Goal: Communication & Community: Answer question/provide support

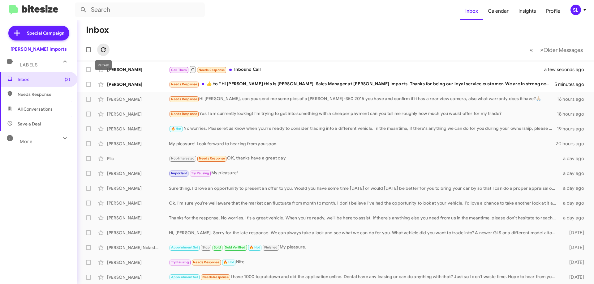
click at [102, 51] on icon at bounding box center [103, 49] width 7 height 7
click at [262, 86] on div "Needs Response ​👍​ to “ Hi [PERSON_NAME] this is [PERSON_NAME], Sales Manager a…" at bounding box center [367, 84] width 396 height 7
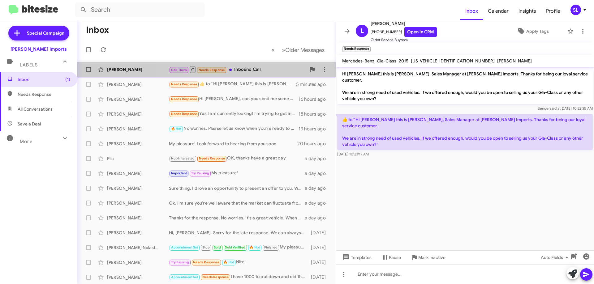
click at [248, 71] on div "Call Them Needs Response Inbound Call" at bounding box center [237, 70] width 137 height 8
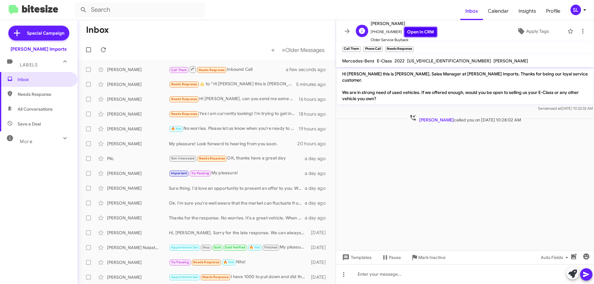
click at [405, 32] on link "Open in CRM" at bounding box center [421, 32] width 32 height 10
click at [98, 49] on span at bounding box center [103, 49] width 12 height 7
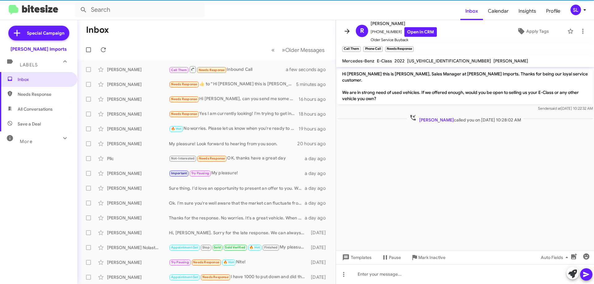
click at [345, 30] on icon at bounding box center [347, 31] width 7 height 7
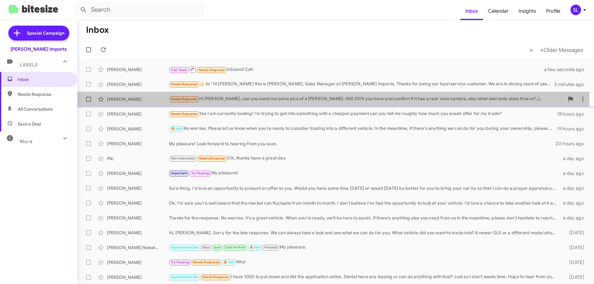
click at [275, 99] on div "Needs Response Hi [PERSON_NAME], can you send me some pics of a [PERSON_NAME]-3…" at bounding box center [367, 99] width 396 height 7
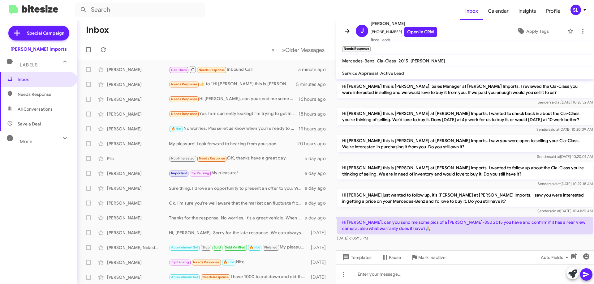
click at [345, 32] on icon at bounding box center [347, 31] width 7 height 7
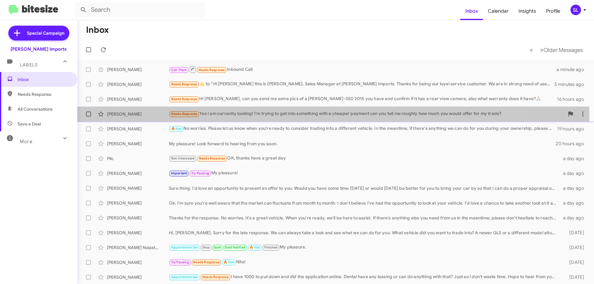
click at [244, 114] on div "Needs Response Yes I am currently looking! I'm trying to get into something wit…" at bounding box center [367, 113] width 396 height 7
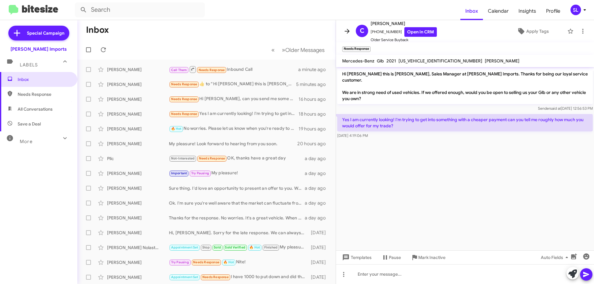
click at [347, 30] on icon at bounding box center [347, 31] width 7 height 7
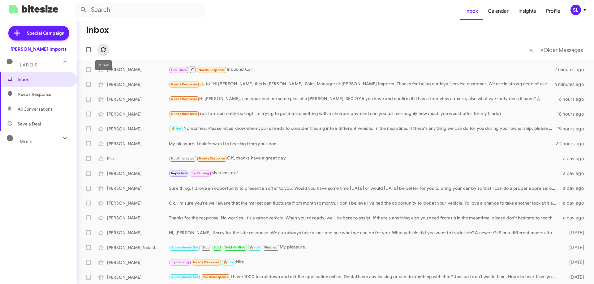
click at [105, 52] on icon at bounding box center [103, 49] width 7 height 7
click at [107, 50] on span at bounding box center [103, 49] width 12 height 7
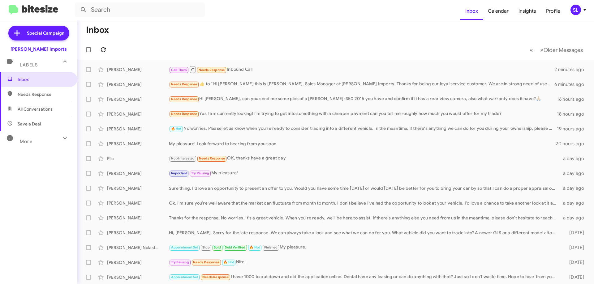
click at [107, 50] on span at bounding box center [103, 49] width 12 height 7
